Goal: Transaction & Acquisition: Purchase product/service

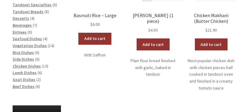
scroll to position [143, 0]
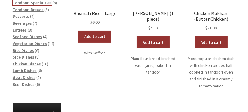
click at [27, 4] on span "Tandoori Specialties" at bounding box center [32, 2] width 39 height 5
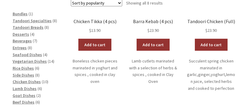
scroll to position [155, 0]
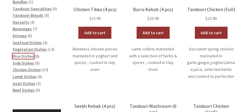
click at [26, 56] on span "Rice Dishes" at bounding box center [23, 55] width 21 height 5
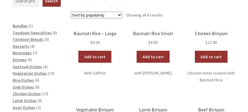
scroll to position [143, 0]
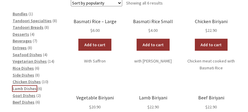
click at [28, 87] on span "Lamb Dishes" at bounding box center [25, 88] width 24 height 5
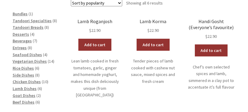
scroll to position [155, 0]
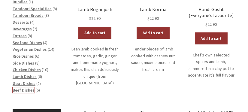
click at [27, 90] on span "Beef Dishes" at bounding box center [24, 89] width 22 height 5
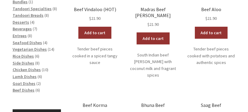
scroll to position [143, 0]
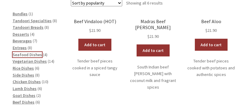
click at [36, 54] on span "Seafood Dishes" at bounding box center [27, 54] width 29 height 5
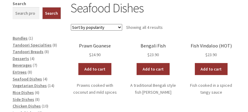
scroll to position [119, 0]
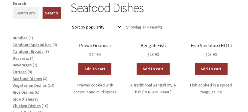
click at [36, 54] on li "Tandoori Breads 8 8 products" at bounding box center [37, 51] width 48 height 7
click at [37, 52] on span "Tandoori Breads" at bounding box center [28, 51] width 31 height 5
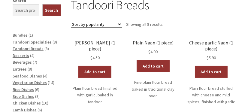
scroll to position [119, 0]
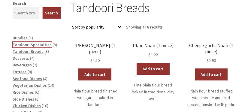
click at [37, 44] on span "Tandoori Specialties" at bounding box center [32, 44] width 39 height 5
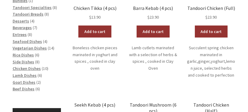
scroll to position [155, 0]
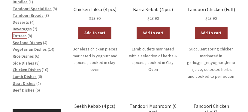
click at [22, 35] on span "Entrees" at bounding box center [20, 35] width 14 height 5
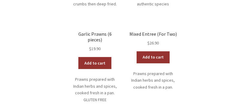
scroll to position [310, 0]
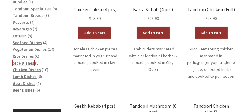
click at [27, 62] on span "Side Dishes" at bounding box center [24, 62] width 22 height 5
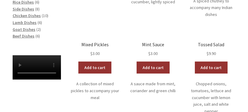
scroll to position [215, 0]
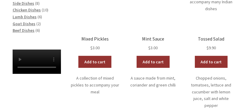
click at [27, 62] on video at bounding box center [37, 62] width 48 height 24
click at [224, 79] on p "Chopped onions, tomatoes, lettuce and cucumber with lemon juice, salt and white…" at bounding box center [211, 92] width 48 height 34
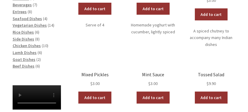
scroll to position [179, 0]
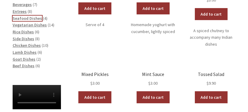
click at [29, 19] on span "Seafood Dishes" at bounding box center [27, 18] width 29 height 5
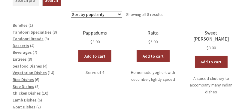
scroll to position [144, 0]
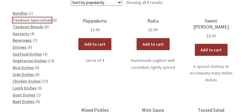
click at [35, 21] on span "Tandoori Specialties" at bounding box center [32, 19] width 39 height 5
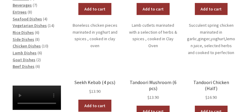
scroll to position [167, 0]
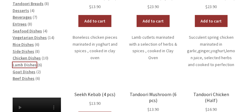
click at [31, 63] on span "Lamb Dishes" at bounding box center [25, 64] width 24 height 5
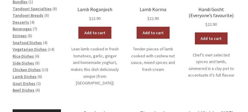
scroll to position [167, 0]
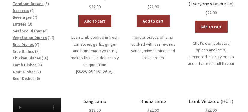
click at [55, 23] on li "Entrees 8 8 products" at bounding box center [37, 24] width 48 height 7
click at [29, 79] on span "Beef Dishes" at bounding box center [24, 78] width 22 height 5
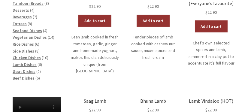
scroll to position [167, 0]
click at [33, 57] on span "Chicken Dishes" at bounding box center [27, 57] width 28 height 5
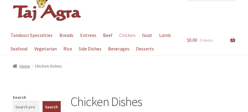
scroll to position [12, 0]
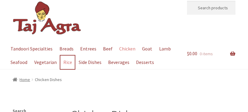
click at [66, 62] on link "Rice" at bounding box center [67, 63] width 14 height 14
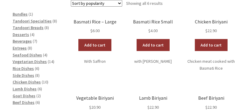
scroll to position [143, 0]
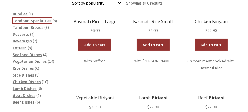
click at [43, 19] on span "Tandoori Specialties" at bounding box center [32, 20] width 39 height 5
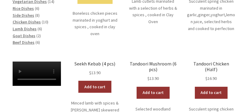
scroll to position [215, 0]
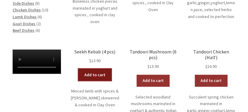
click at [99, 70] on link "Add to cart" at bounding box center [94, 75] width 33 height 12
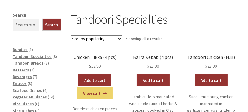
scroll to position [119, 0]
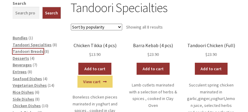
click at [29, 53] on span "Tandoori Breads" at bounding box center [28, 51] width 31 height 5
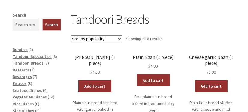
scroll to position [119, 0]
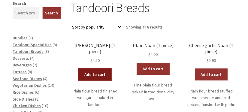
click at [100, 69] on link "Add to cart" at bounding box center [94, 74] width 33 height 12
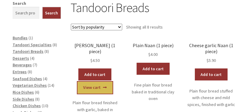
click at [101, 82] on link "View cart" at bounding box center [94, 88] width 35 height 12
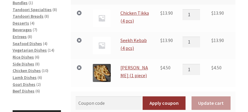
scroll to position [155, 0]
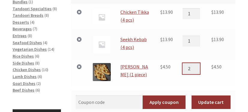
click at [199, 65] on input "2" at bounding box center [190, 68] width 17 height 11
type input "3"
click at [199, 65] on input "3" at bounding box center [190, 68] width 17 height 11
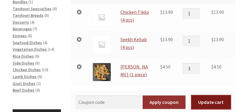
click at [209, 101] on button "Update cart" at bounding box center [210, 102] width 39 height 14
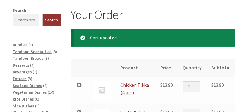
scroll to position [111, 0]
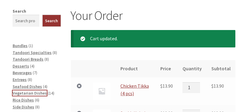
click at [32, 92] on span "Vegetarian Dishes" at bounding box center [30, 92] width 34 height 5
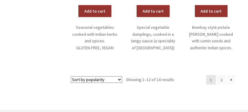
scroll to position [453, 0]
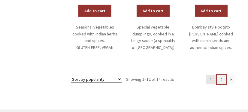
click at [223, 80] on link "2" at bounding box center [222, 80] width 10 height 10
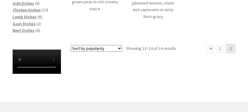
scroll to position [227, 0]
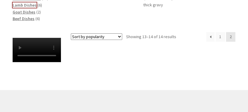
click at [30, 4] on span "Lamb Dishes" at bounding box center [25, 4] width 24 height 5
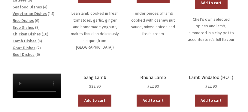
scroll to position [203, 0]
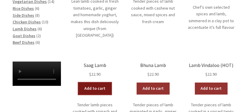
click at [100, 83] on link "Add to cart" at bounding box center [94, 89] width 33 height 12
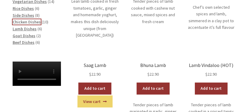
click at [34, 21] on span "Chicken Dishes" at bounding box center [27, 21] width 28 height 5
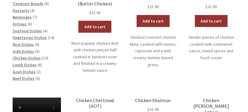
scroll to position [155, 0]
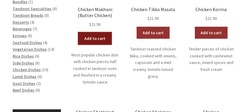
click at [102, 38] on link "Add to cart" at bounding box center [94, 38] width 33 height 12
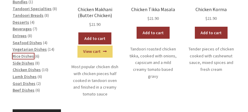
click at [24, 58] on span "Rice Dishes" at bounding box center [23, 55] width 21 height 5
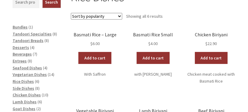
scroll to position [131, 0]
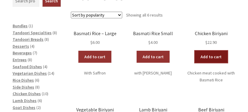
click at [221, 56] on link "Add to cart" at bounding box center [211, 57] width 33 height 12
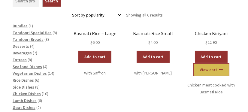
click at [213, 72] on link "View cart" at bounding box center [211, 70] width 35 height 12
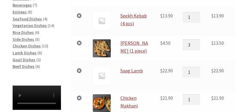
scroll to position [167, 0]
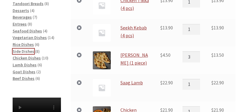
click at [24, 50] on span "Side Dishes" at bounding box center [24, 51] width 22 height 5
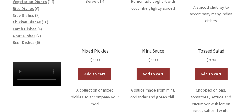
scroll to position [215, 0]
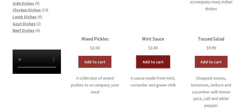
click at [162, 56] on link "Add to cart" at bounding box center [153, 62] width 33 height 12
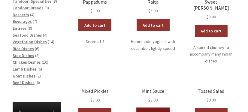
scroll to position [203, 0]
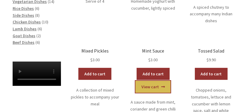
click at [152, 82] on link "View cart" at bounding box center [152, 87] width 35 height 12
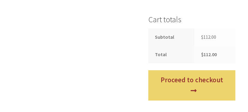
scroll to position [395, 0]
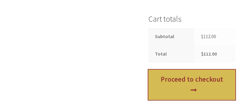
click at [223, 72] on link "Proceed to checkout" at bounding box center [191, 85] width 87 height 30
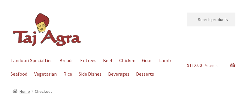
select select "ACT"
